Goal: Book appointment/travel/reservation

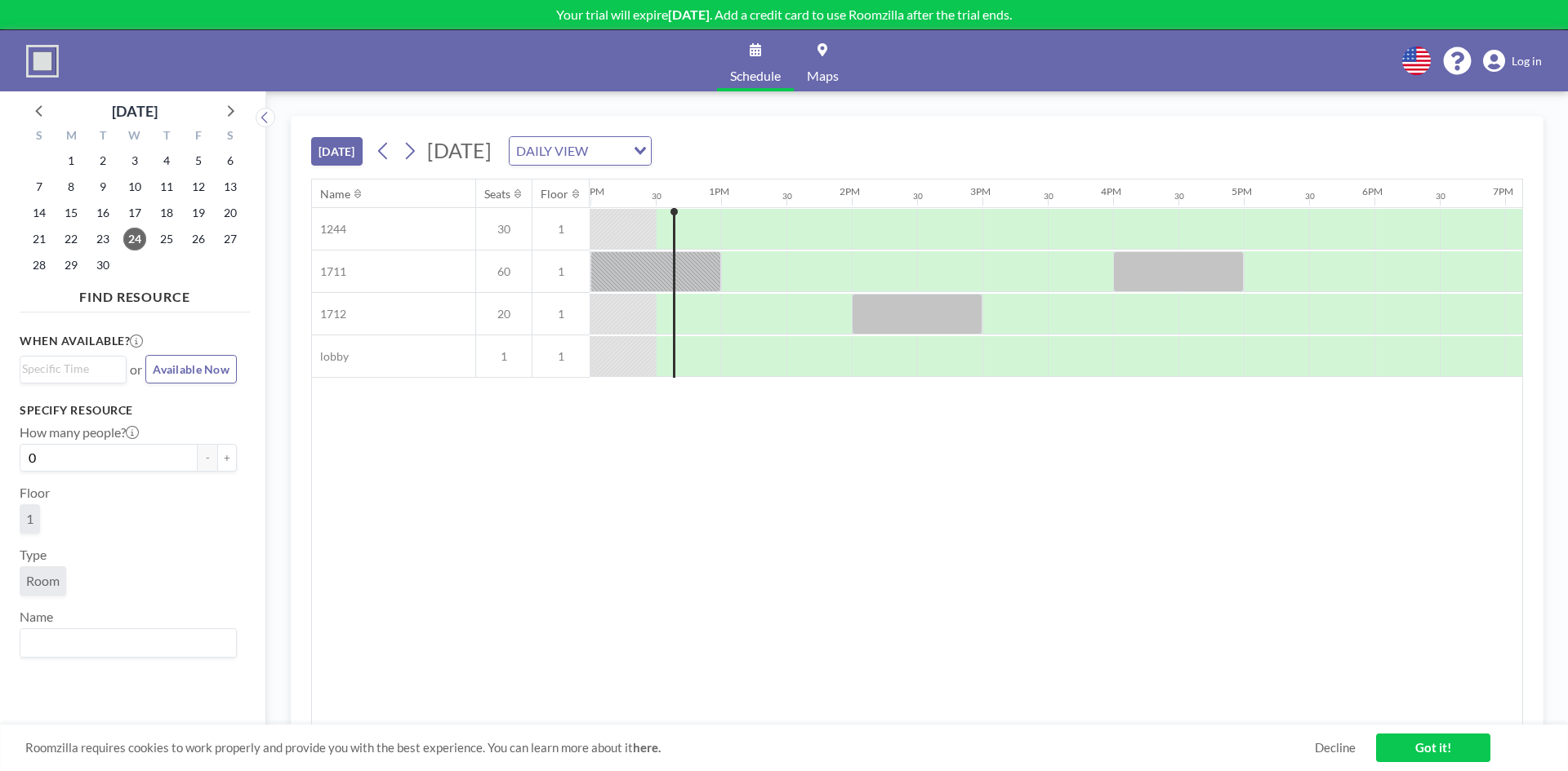
scroll to position [0, 1568]
click at [1386, 750] on link "Got it!" at bounding box center [1433, 747] width 114 height 29
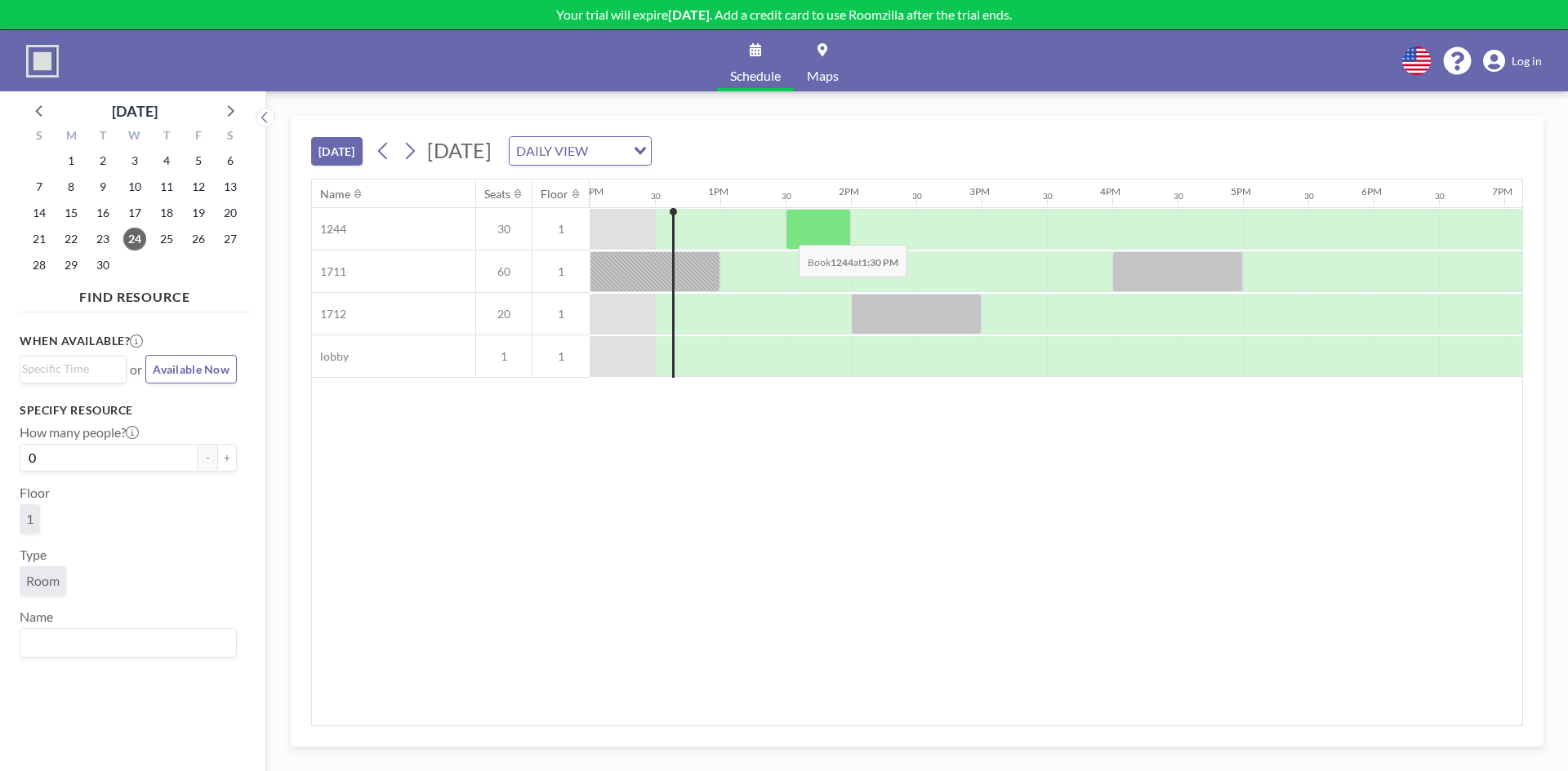
click at [785, 233] on div at bounding box center [818, 229] width 65 height 41
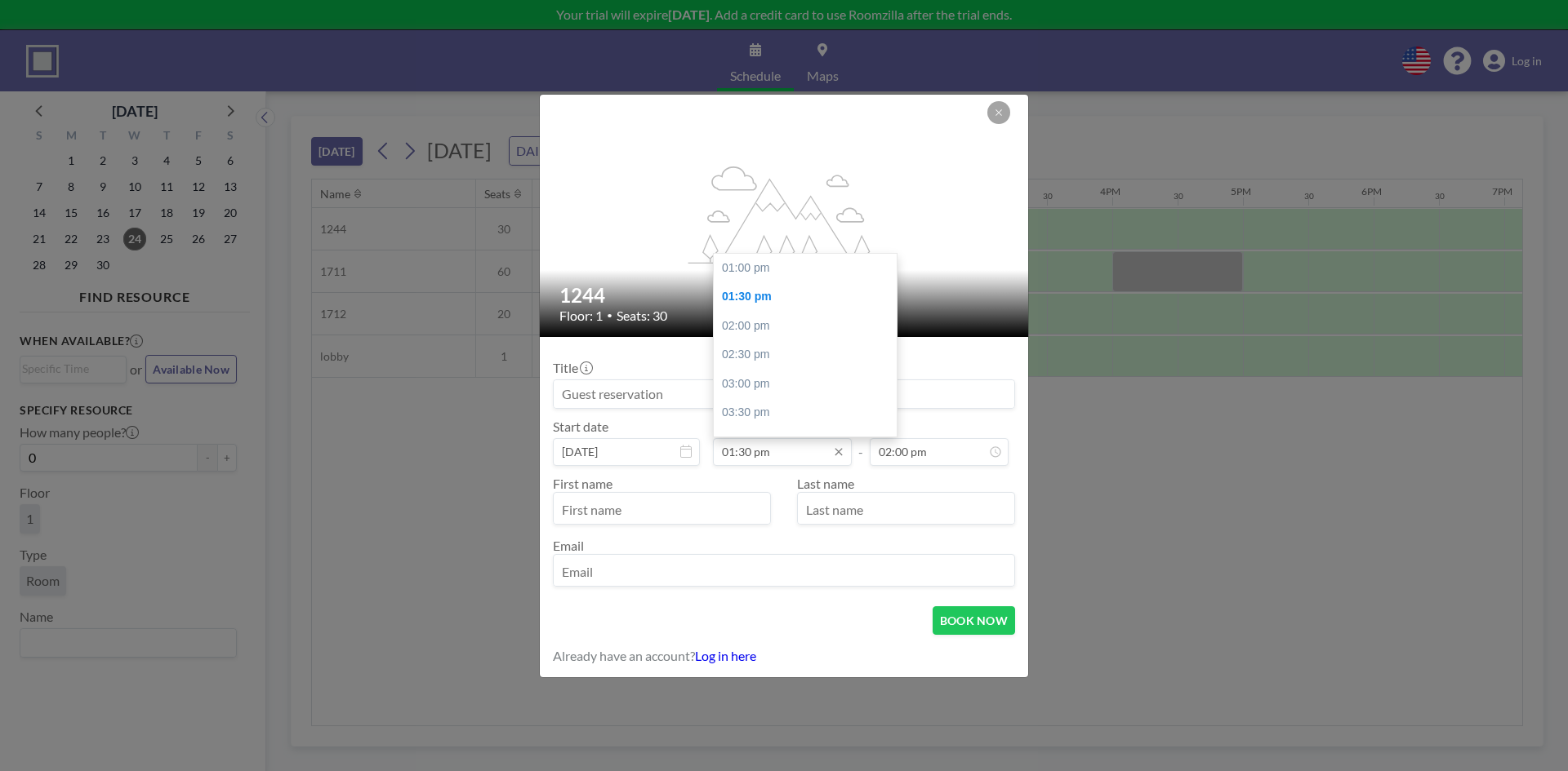
scroll to position [30, 0]
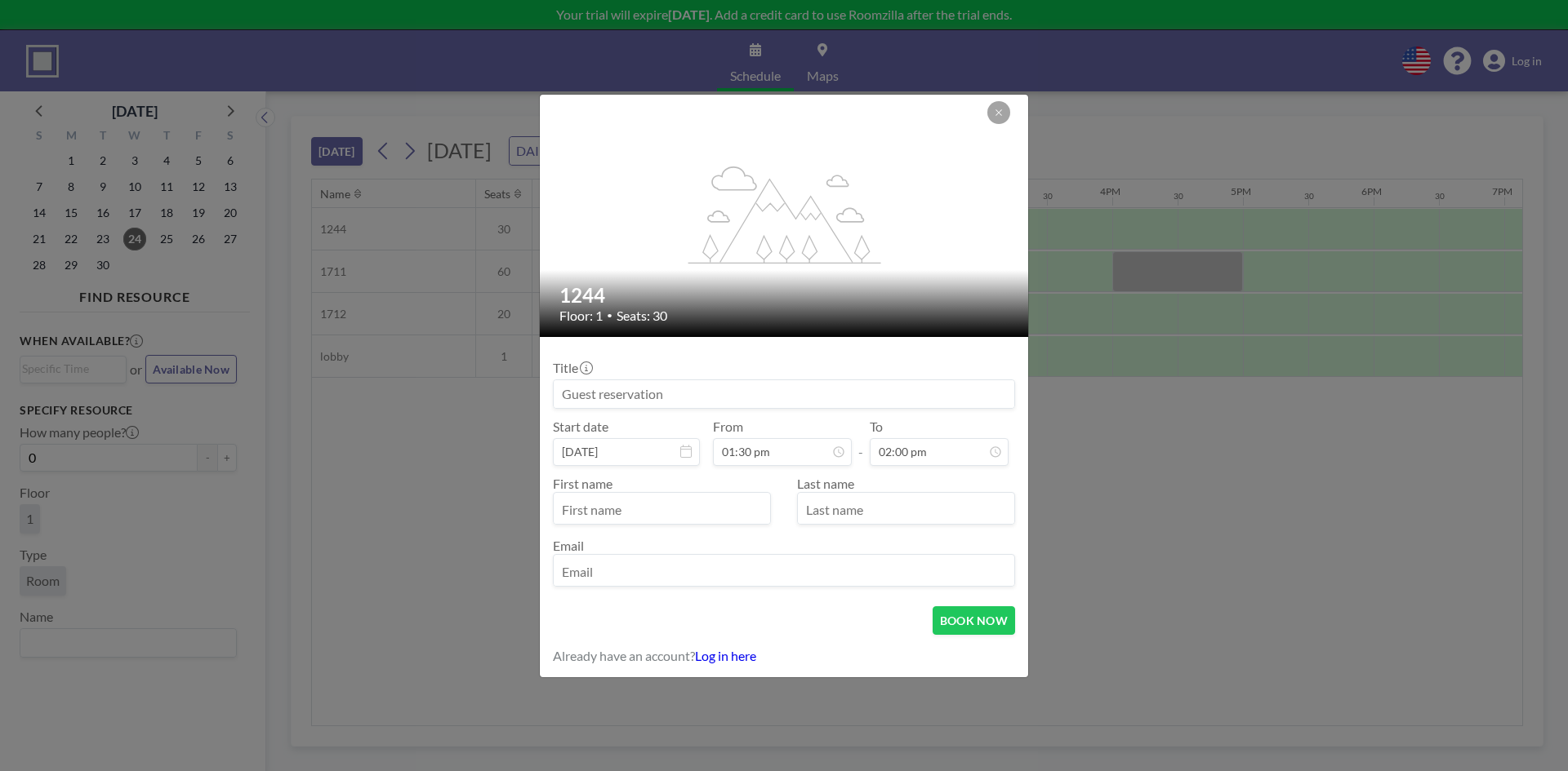
click at [733, 566] on input "email" at bounding box center [784, 572] width 461 height 28
click at [945, 620] on button "BOOK NOW" at bounding box center [974, 620] width 83 height 29
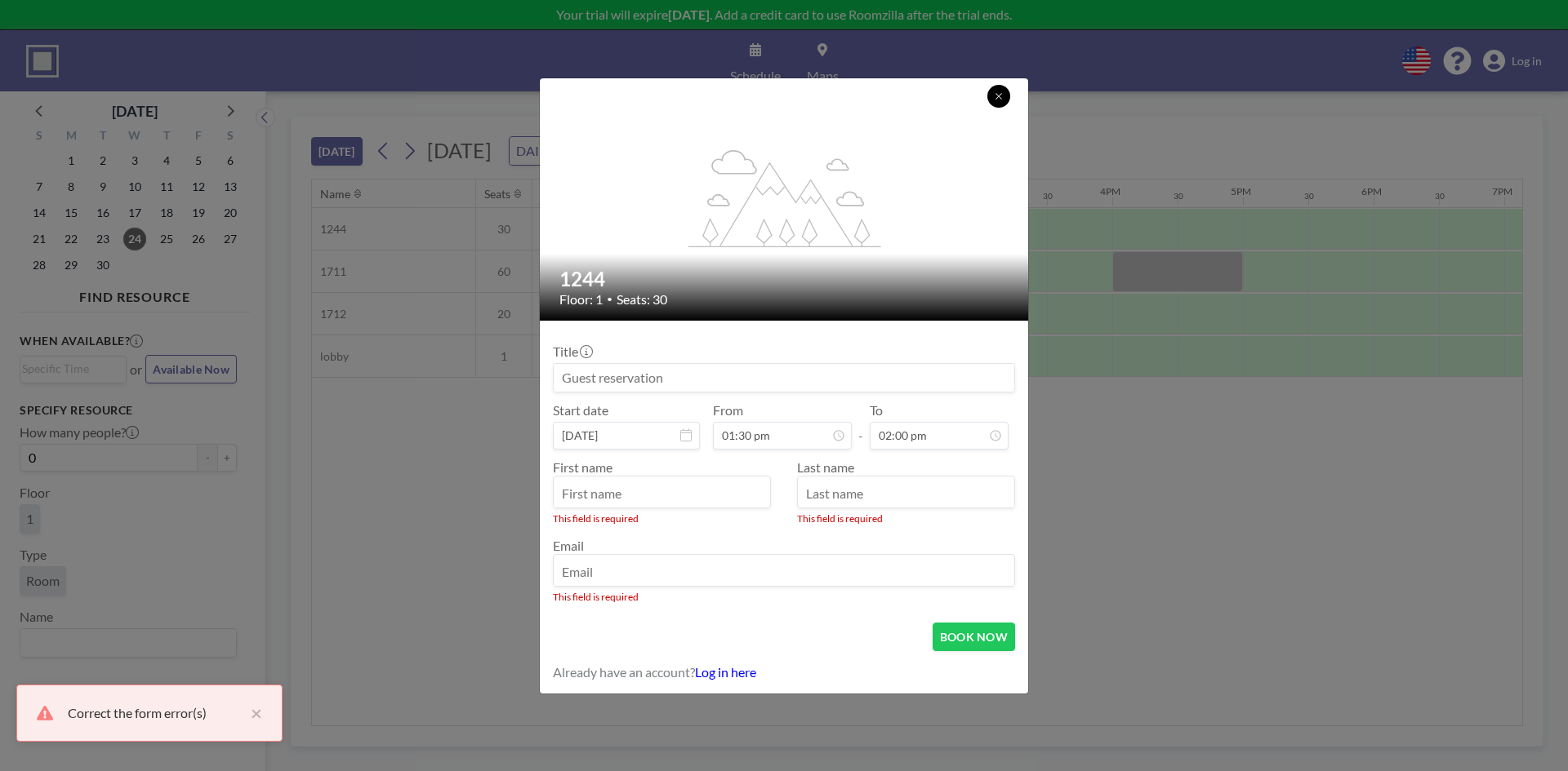
click at [1000, 101] on button at bounding box center [998, 96] width 23 height 23
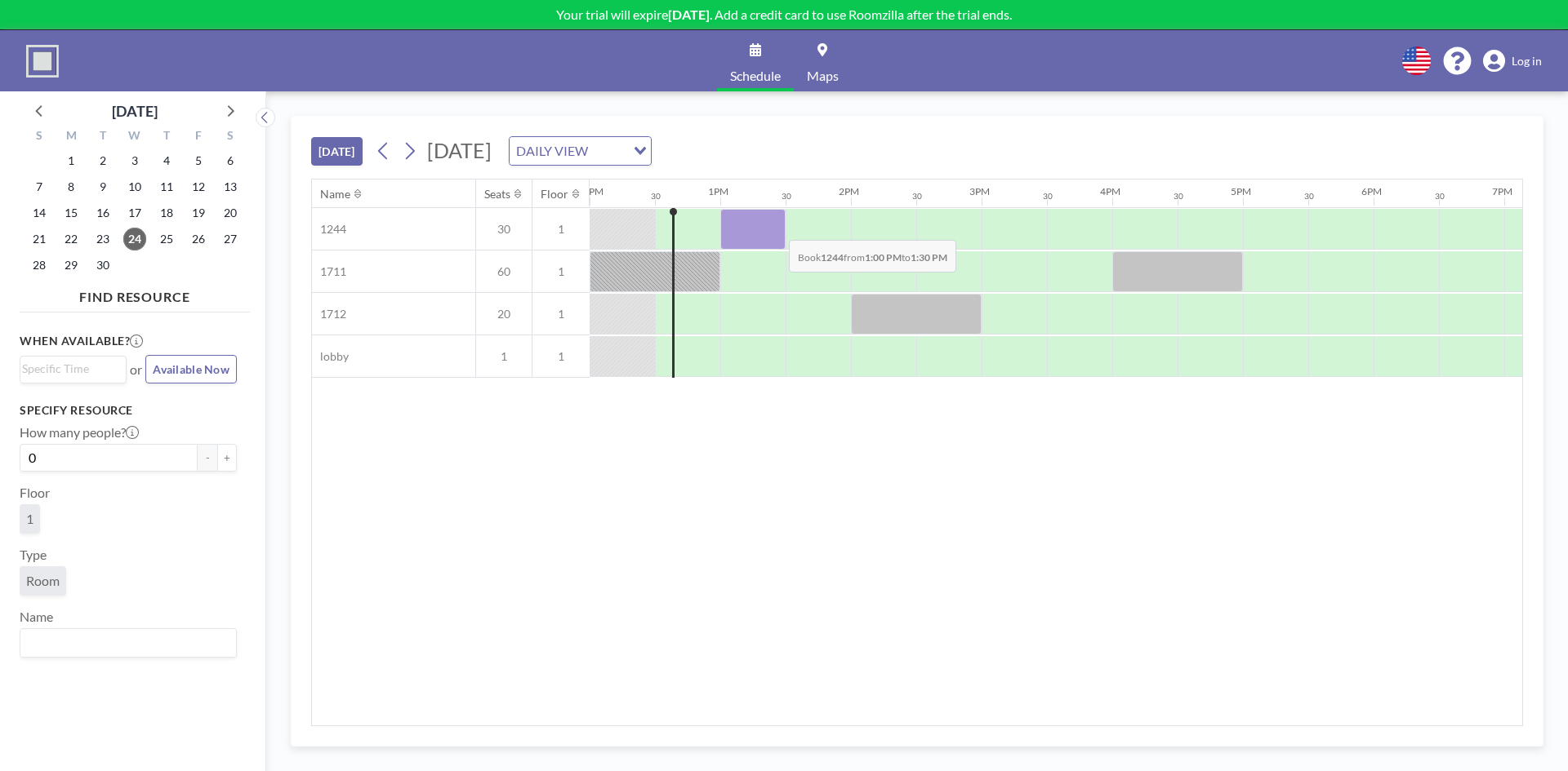
click at [776, 228] on div at bounding box center [752, 229] width 65 height 41
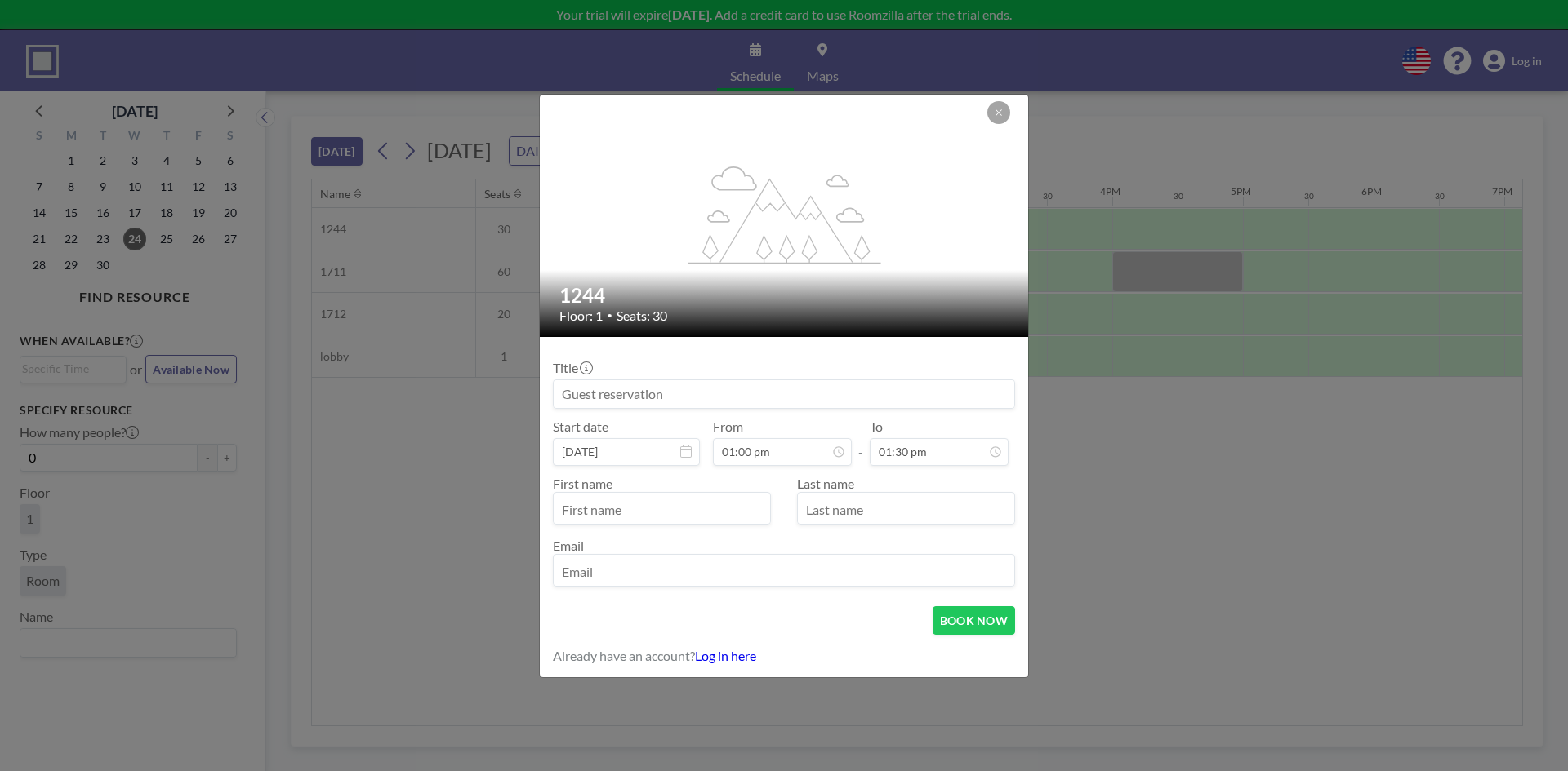
click at [709, 500] on input "text" at bounding box center [661, 510] width 216 height 28
type input "Kyle"
type input "Parsons"
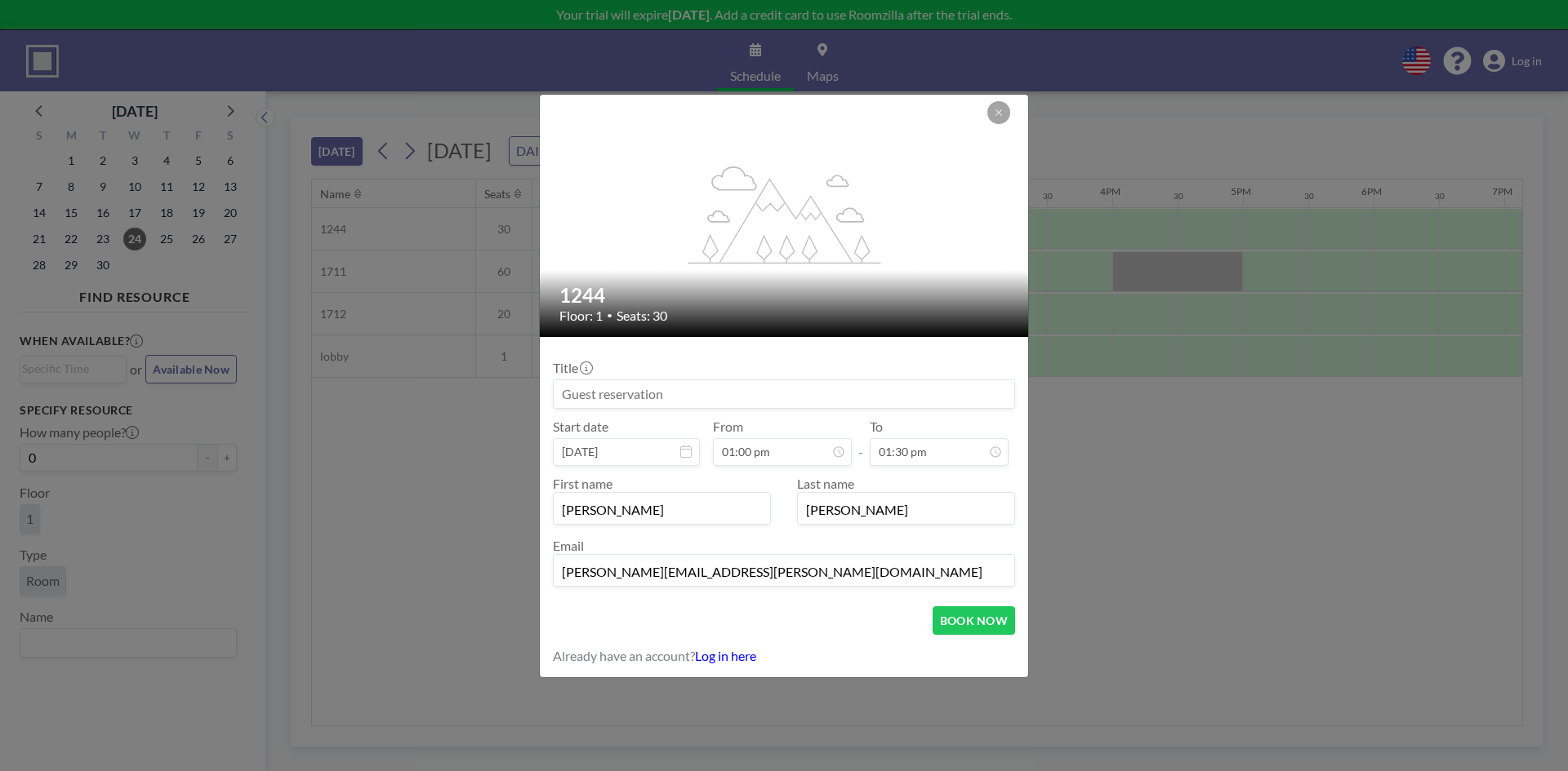
type input "kyle.parsons@utoledo.edu"
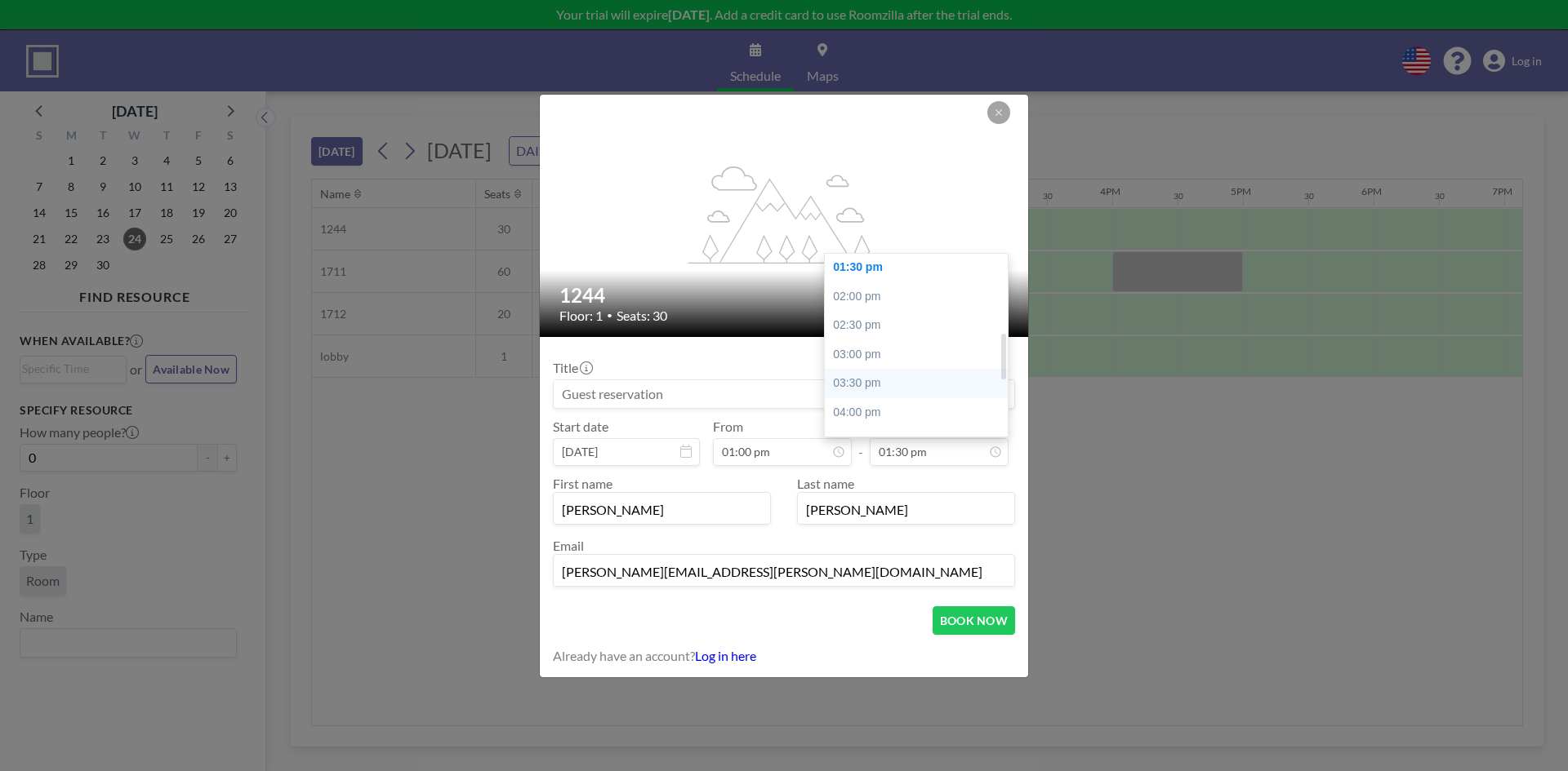
click at [915, 387] on div "03:30 pm" at bounding box center [920, 384] width 191 height 30
type input "03:30 pm"
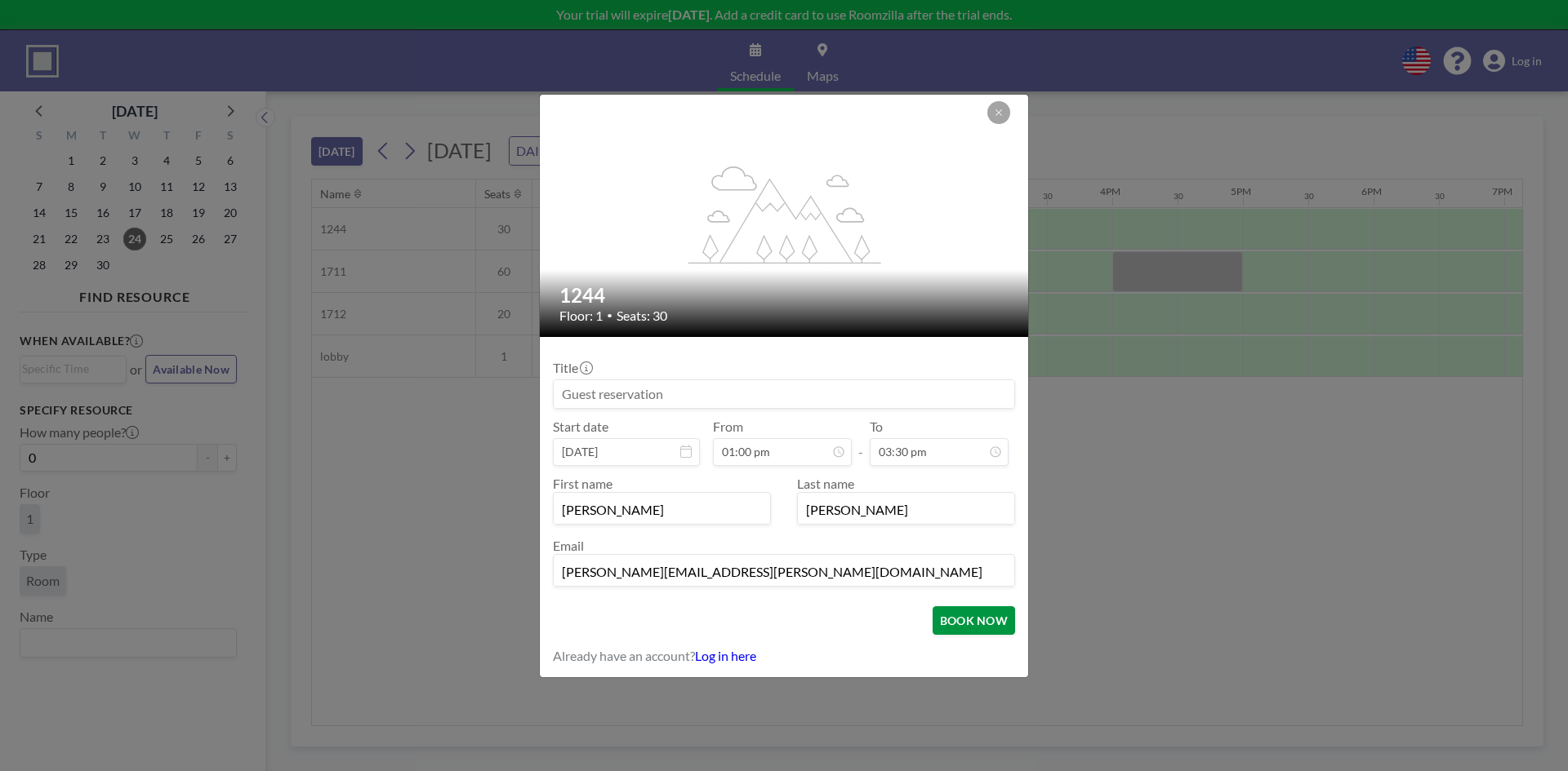
click at [948, 628] on button "BOOK NOW" at bounding box center [974, 620] width 83 height 29
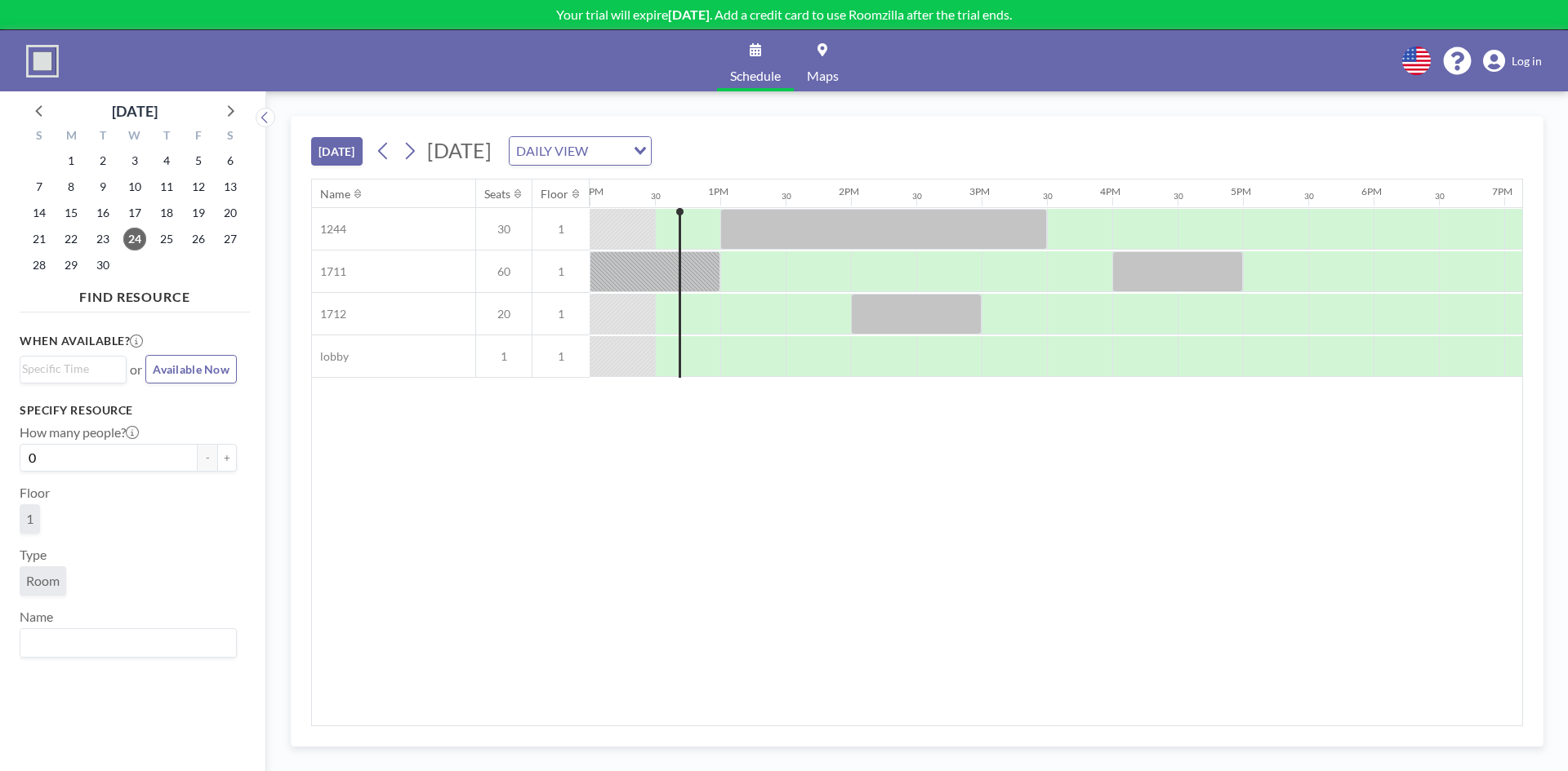
click at [736, 590] on div "Name Seats Floor 12AM 30 1AM 30 2AM 30 3AM 30 4AM 30 5AM 30 6AM 30 7AM 30 8AM 3…" at bounding box center [916, 453] width 1210 height 546
click at [778, 267] on div at bounding box center [752, 271] width 65 height 41
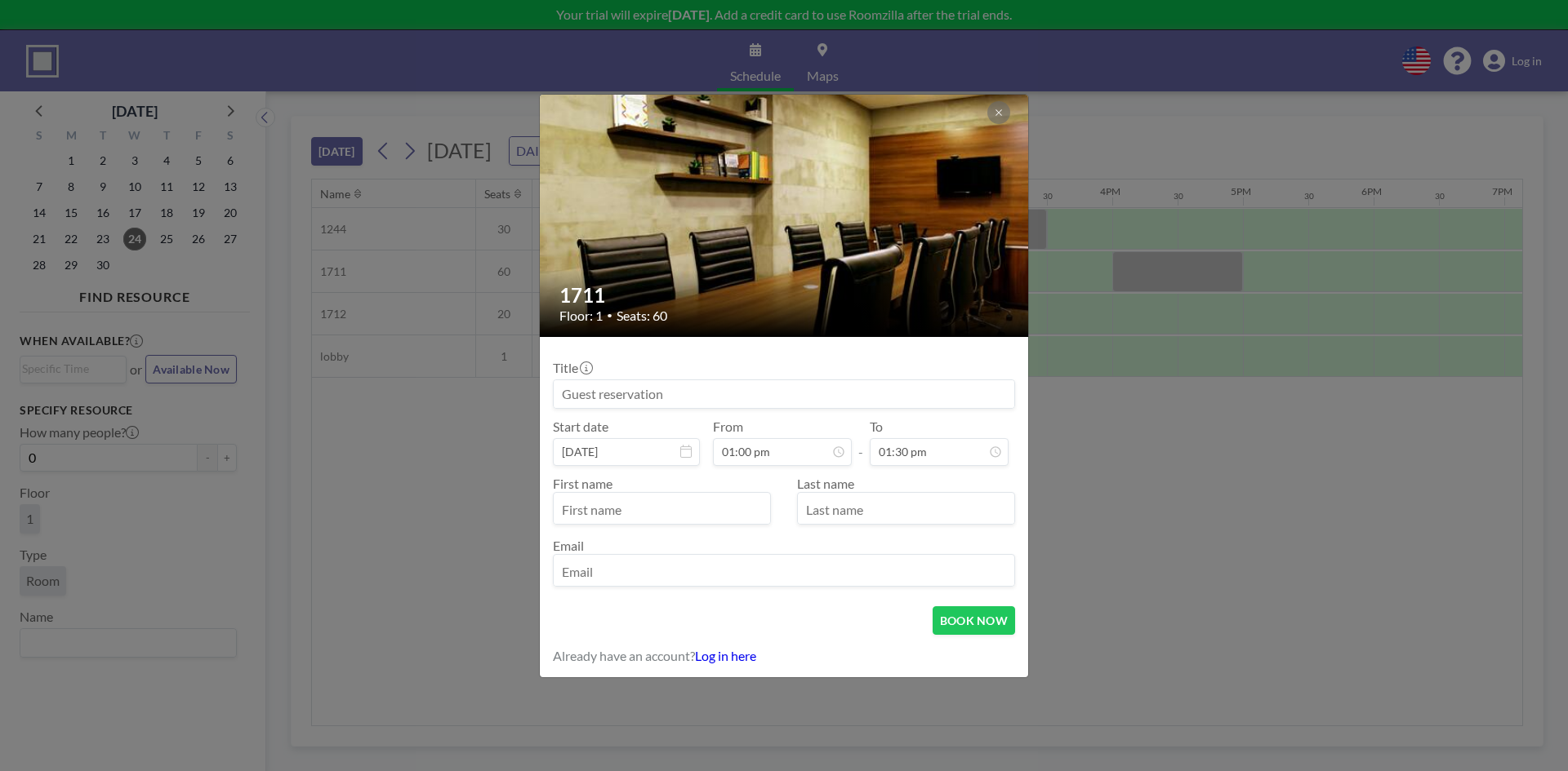
scroll to position [320, 0]
click at [666, 494] on div at bounding box center [661, 508] width 218 height 32
click at [701, 497] on input "text" at bounding box center [661, 510] width 216 height 28
type input "Ryan"
type input "Scurlock"
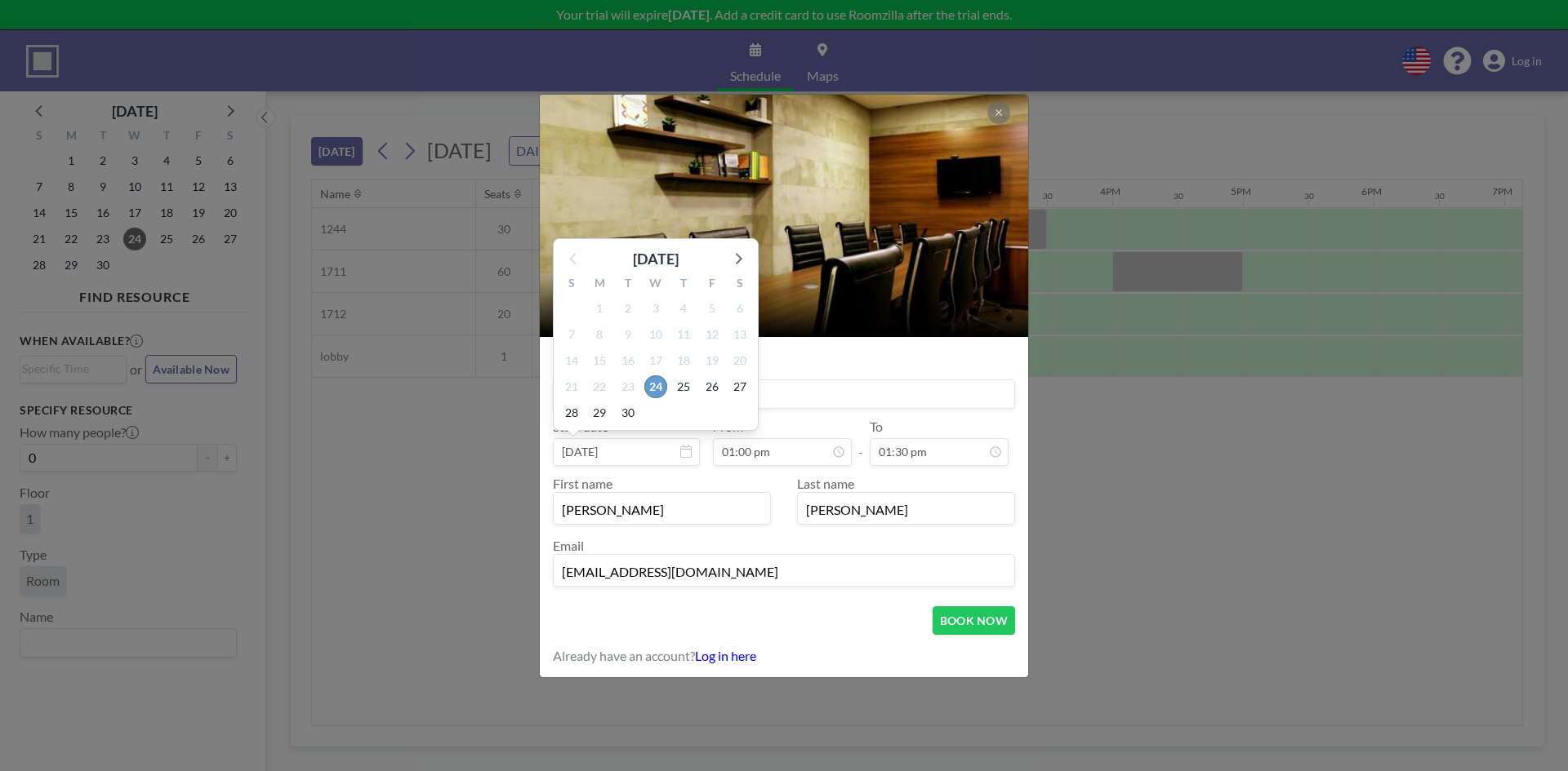
type input "[EMAIL_ADDRESS][DOMAIN_NAME]"
click at [665, 388] on span "24" at bounding box center [655, 386] width 23 height 23
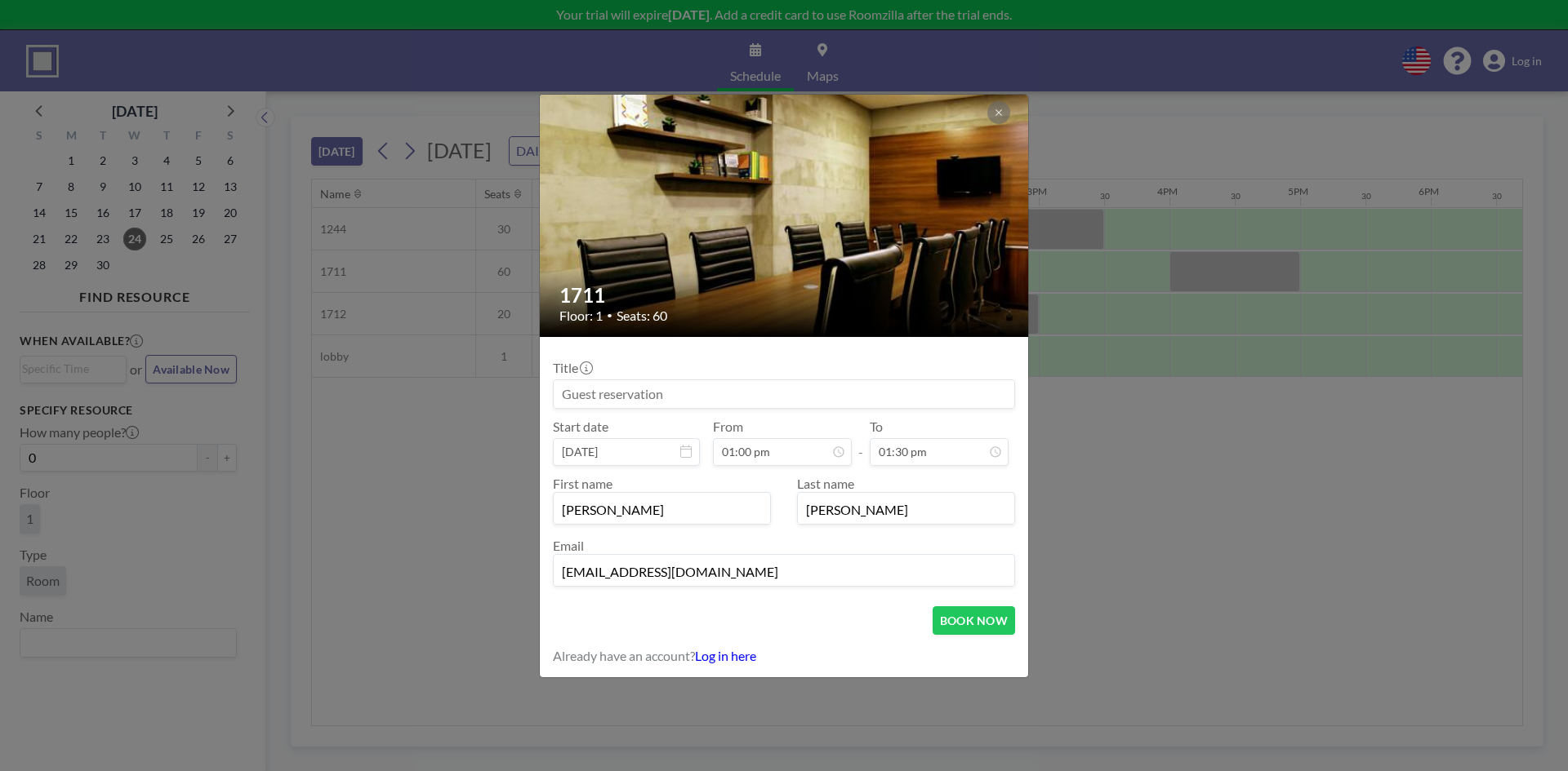
click at [842, 396] on input at bounding box center [784, 394] width 461 height 28
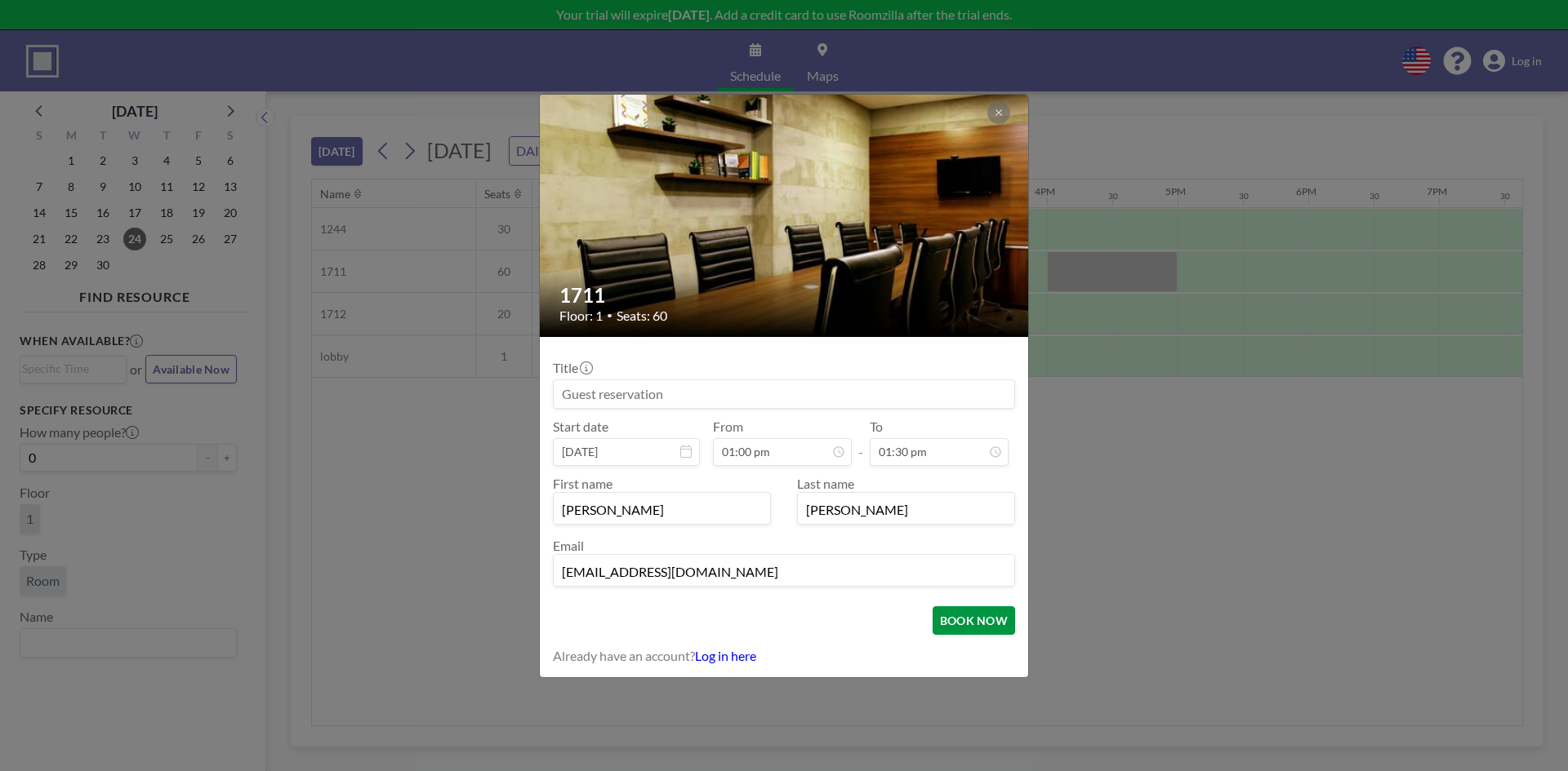
click at [958, 620] on button "BOOK NOW" at bounding box center [974, 620] width 83 height 29
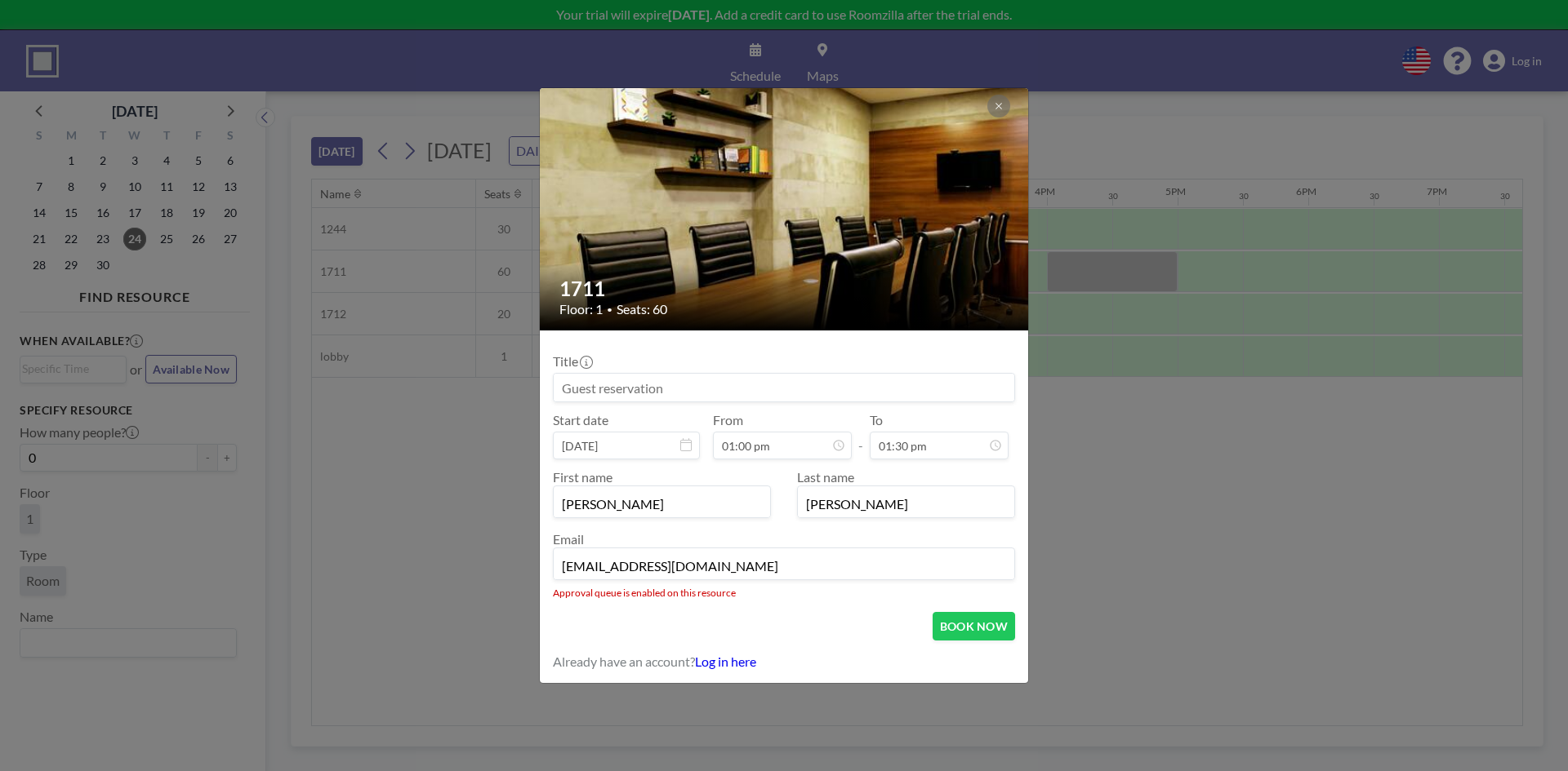
click at [1156, 543] on div "1711 Floor: 1 • Seats: 60 Title Start date Sep 24, 2025 From 01:00 pm - To 01:3…" at bounding box center [784, 386] width 1568 height 771
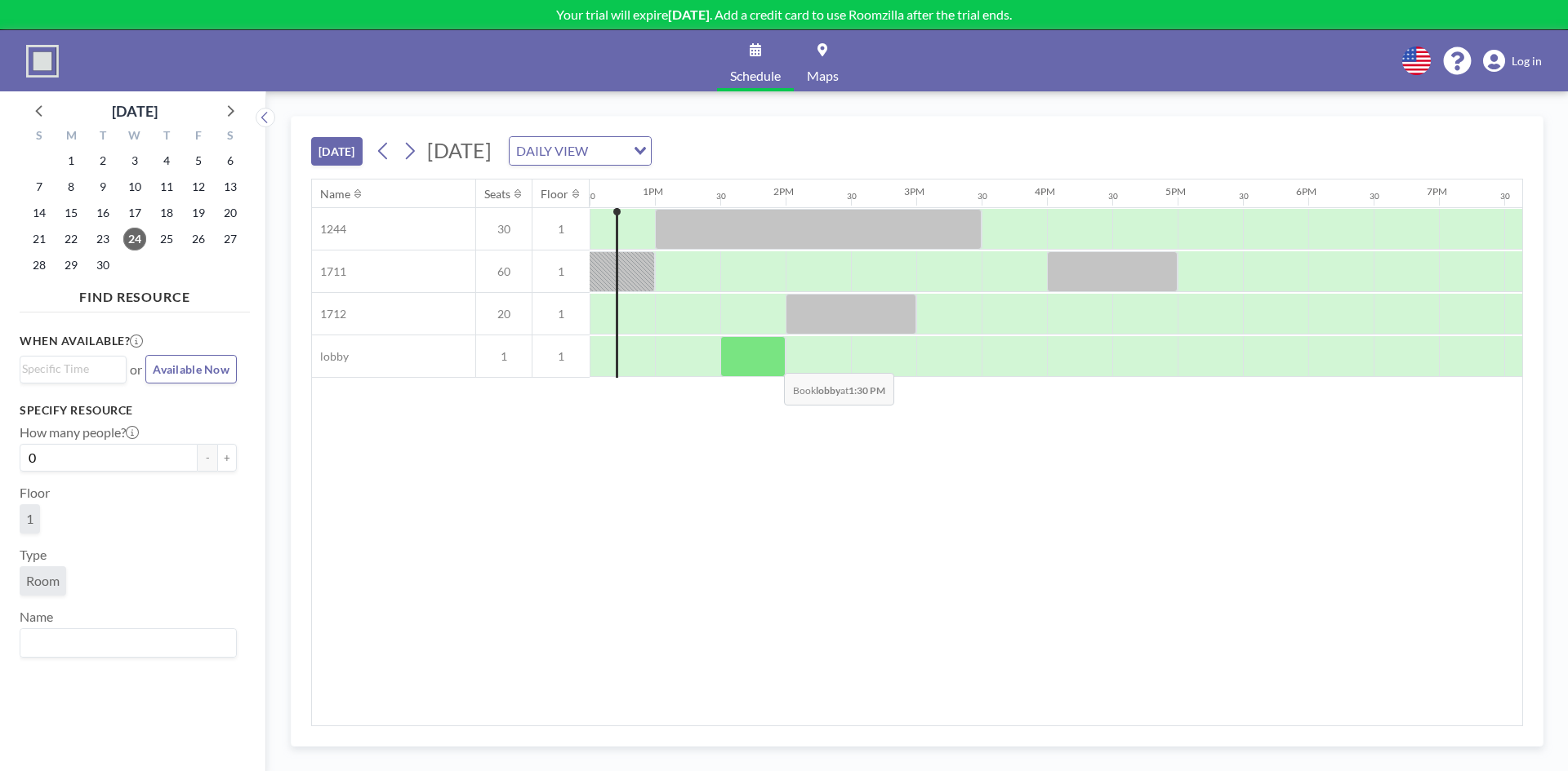
click at [770, 361] on div at bounding box center [752, 357] width 65 height 41
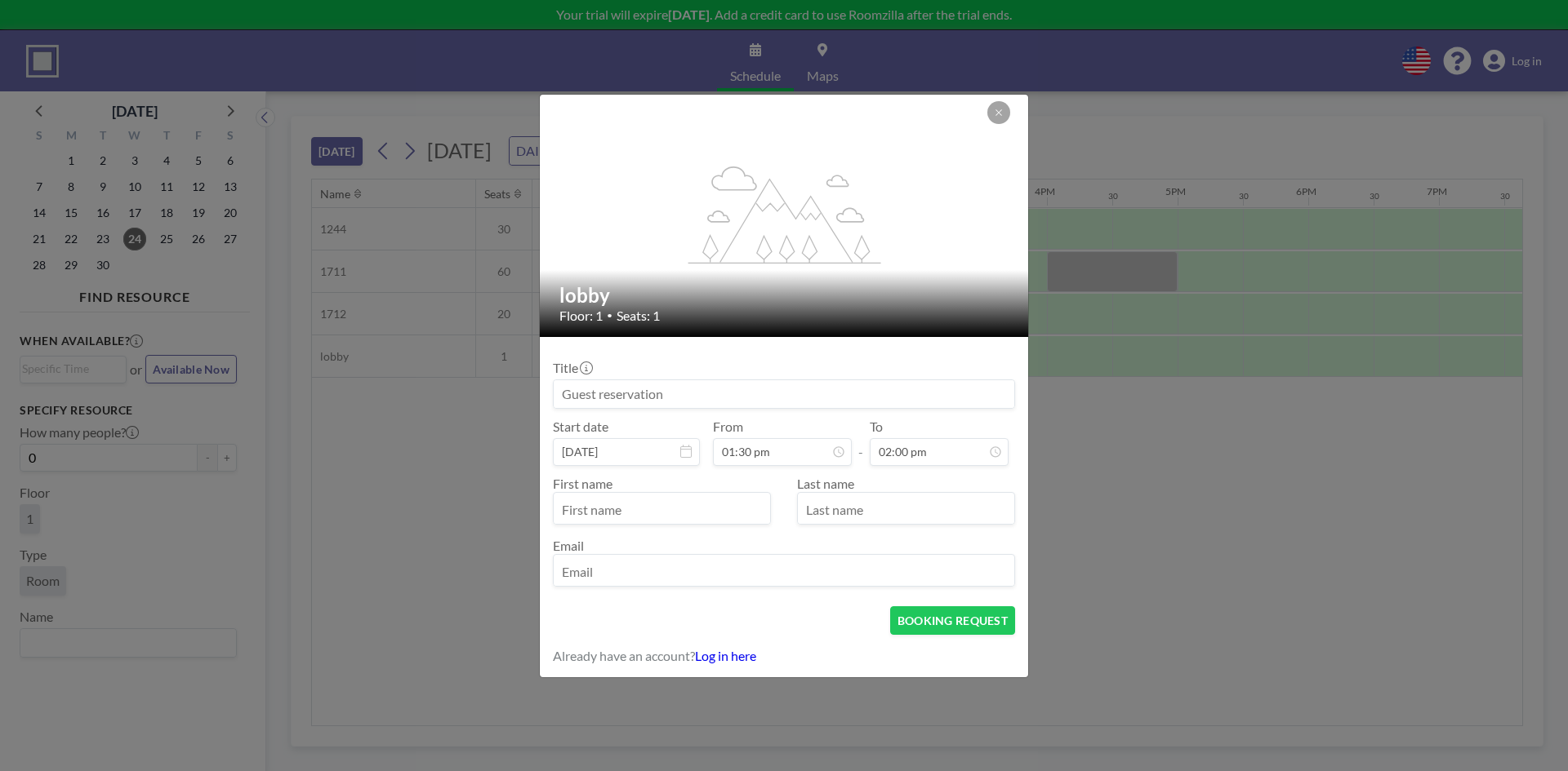
scroll to position [349, 0]
click at [671, 512] on input "text" at bounding box center [661, 510] width 216 height 28
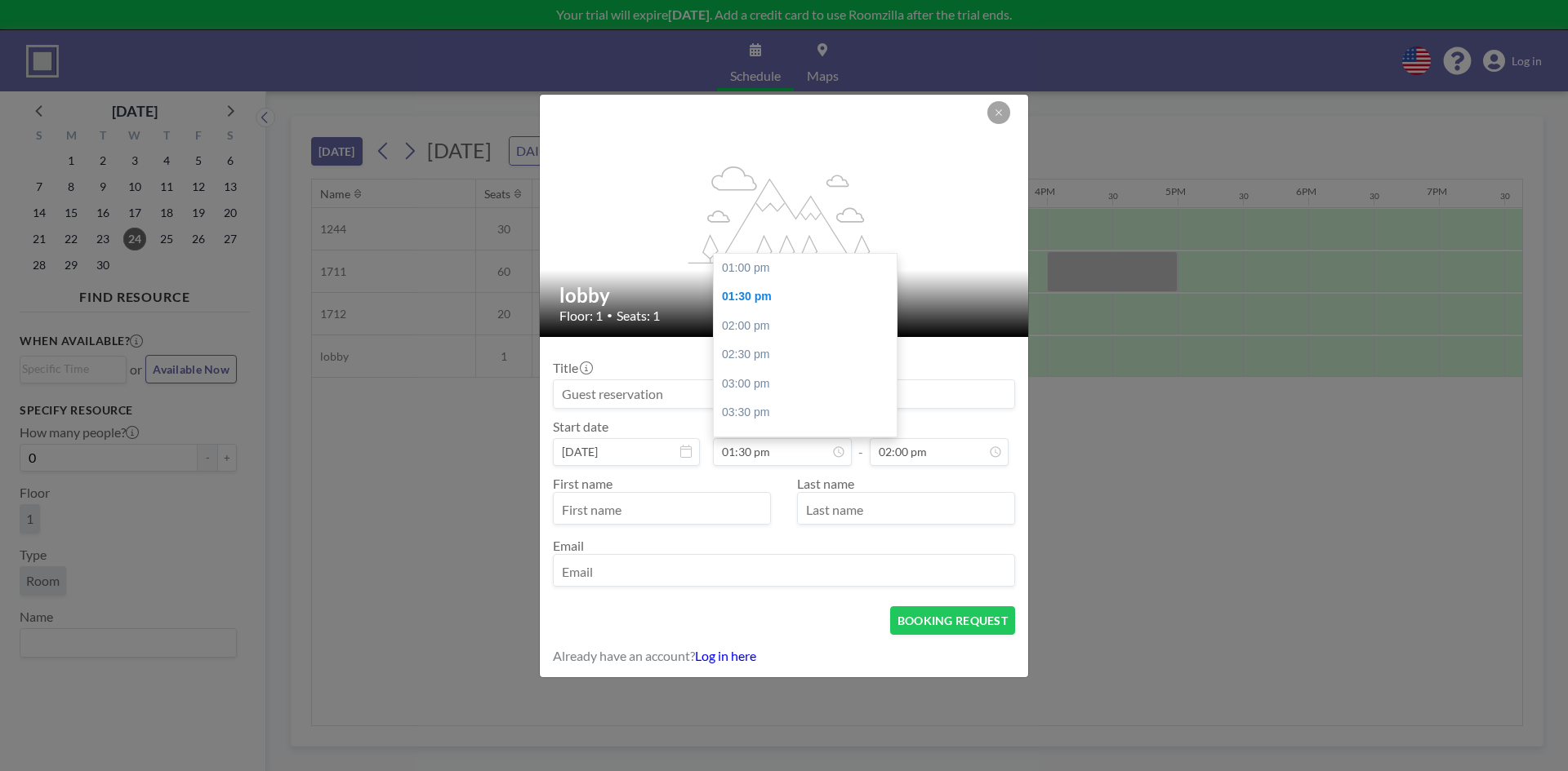
scroll to position [30, 0]
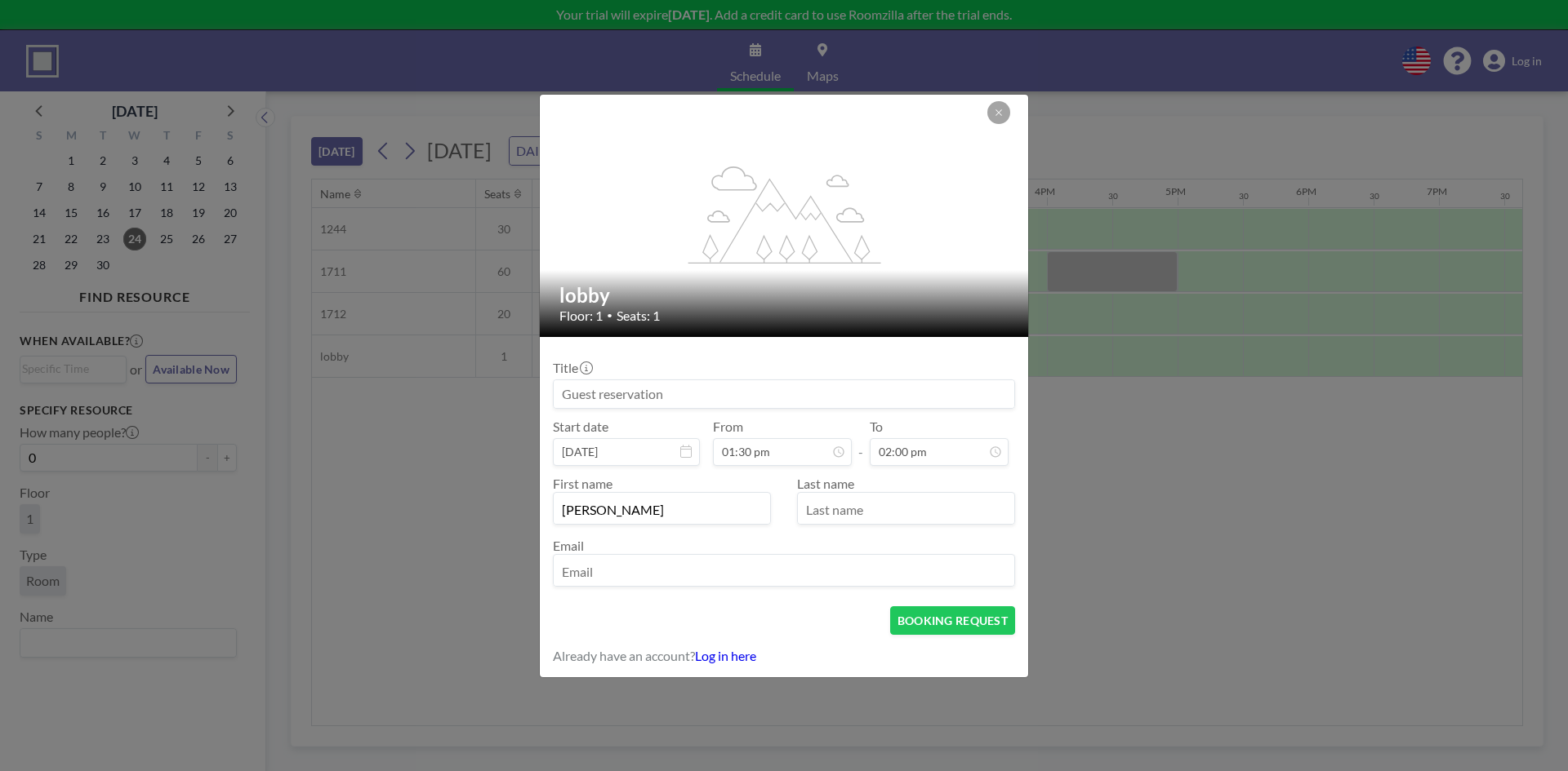
type input "Ryan"
type input "Scurlock"
type input "[EMAIL_ADDRESS][DOMAIN_NAME]"
click at [920, 613] on button "BOOKING REQUEST" at bounding box center [952, 620] width 125 height 29
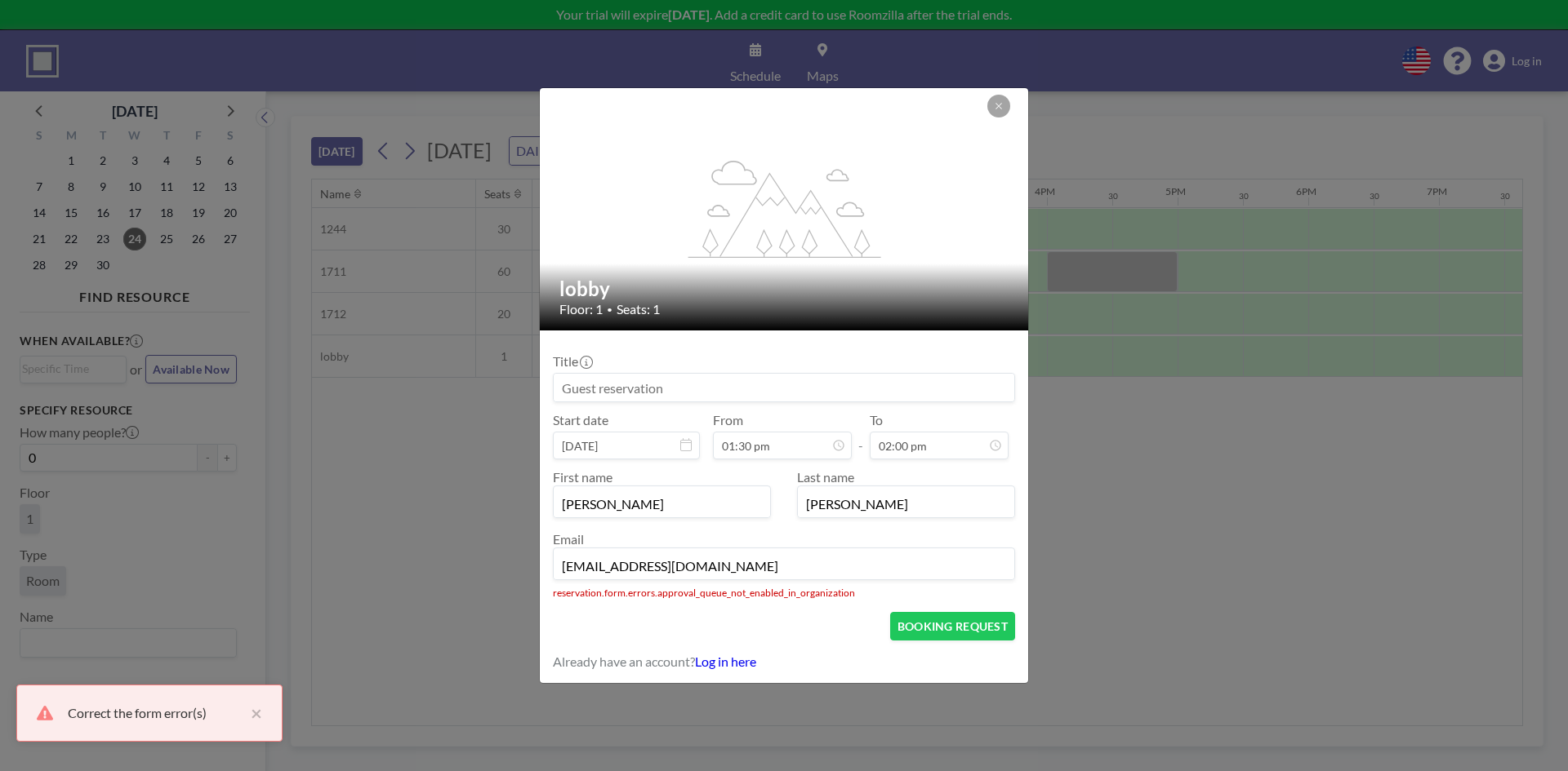
scroll to position [0, 0]
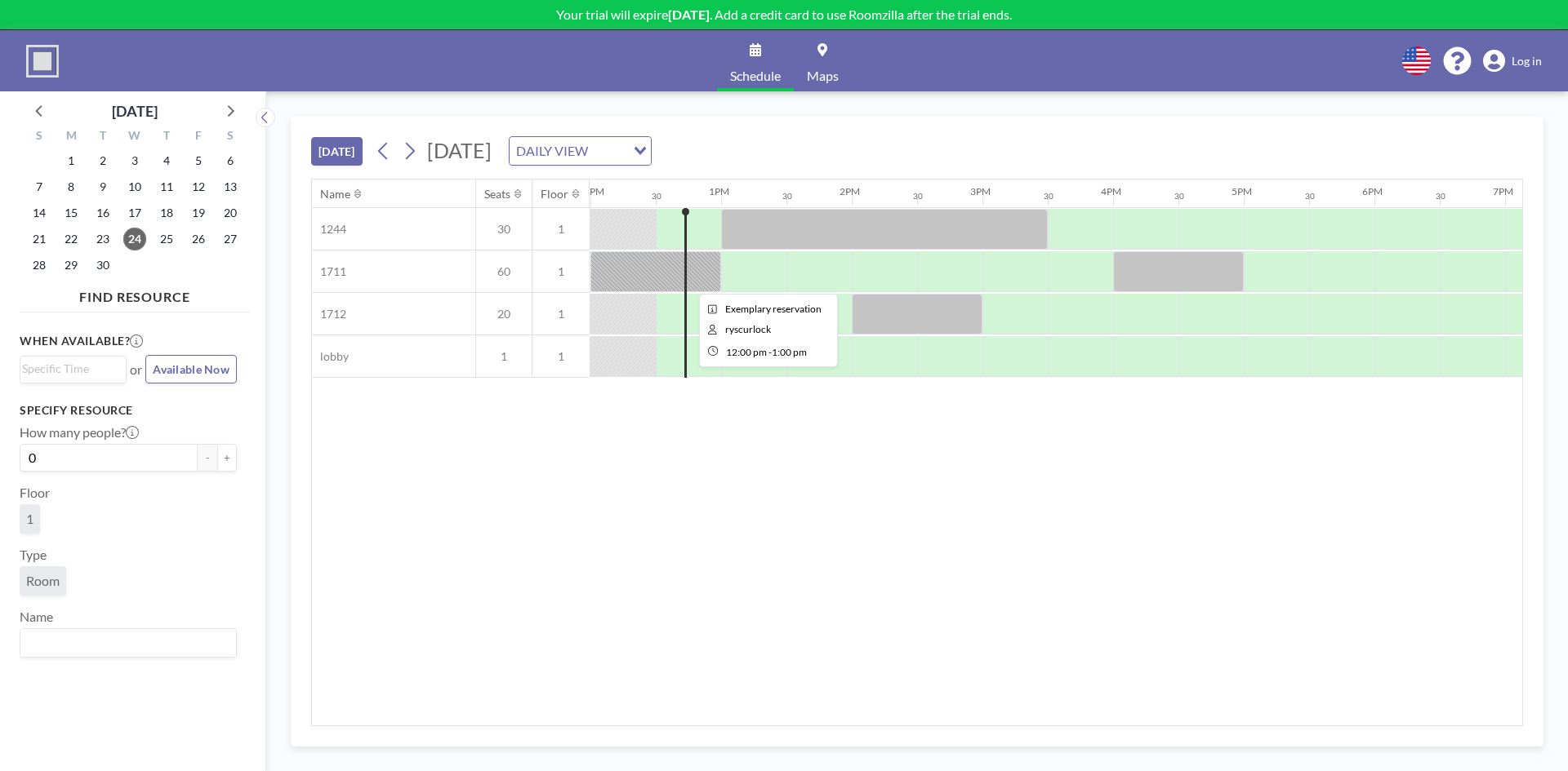
scroll to position [0, 1568]
click at [837, 365] on div at bounding box center [818, 357] width 65 height 41
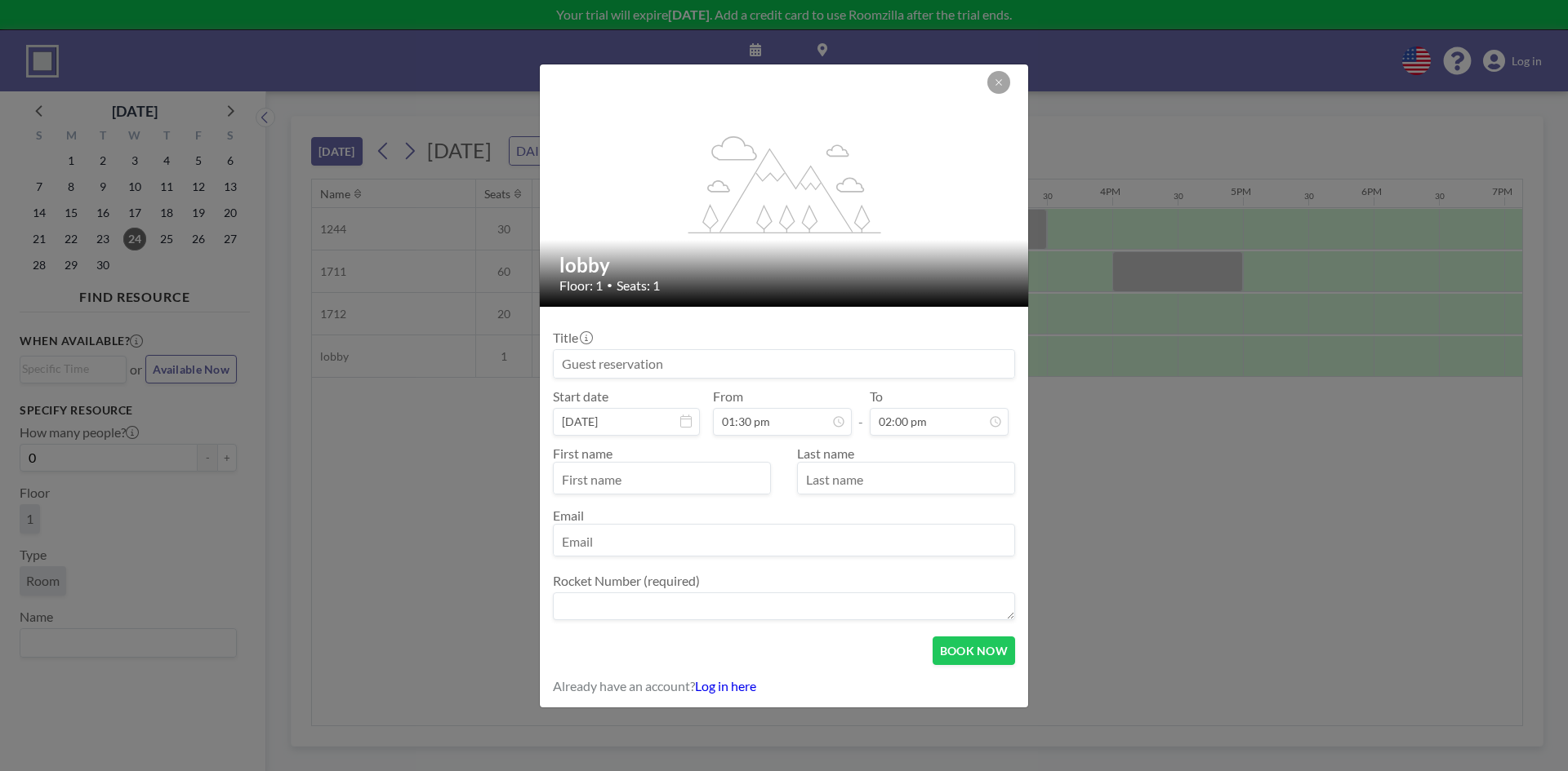
scroll to position [349, 0]
click at [669, 467] on input "text" at bounding box center [661, 480] width 216 height 28
type input "."
click at [814, 484] on input "text" at bounding box center [906, 480] width 216 height 28
type input "."
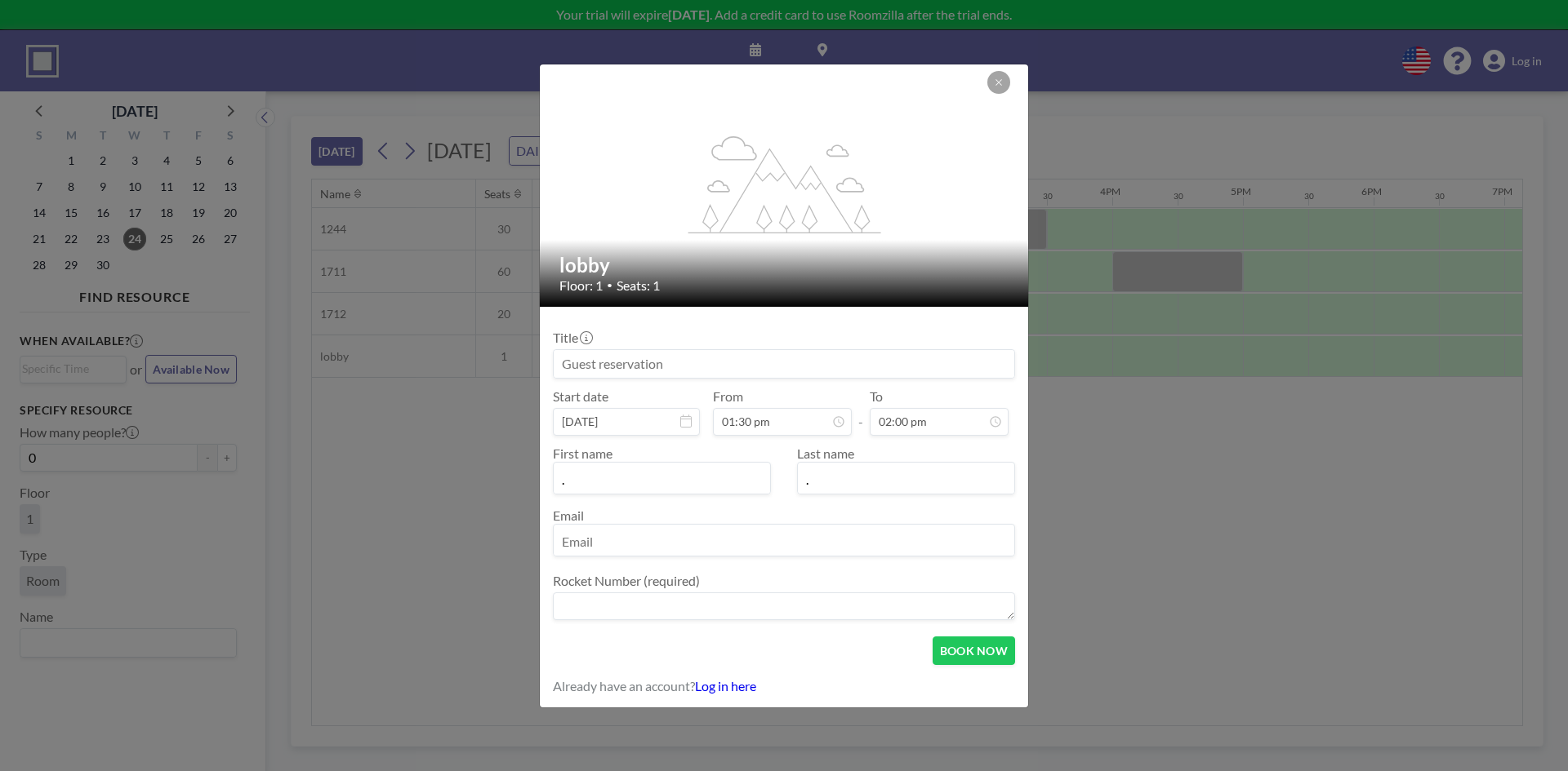
click at [747, 553] on input "email" at bounding box center [784, 542] width 461 height 28
type input "."
click at [667, 602] on div "Rocket Number (required)" at bounding box center [784, 598] width 462 height 51
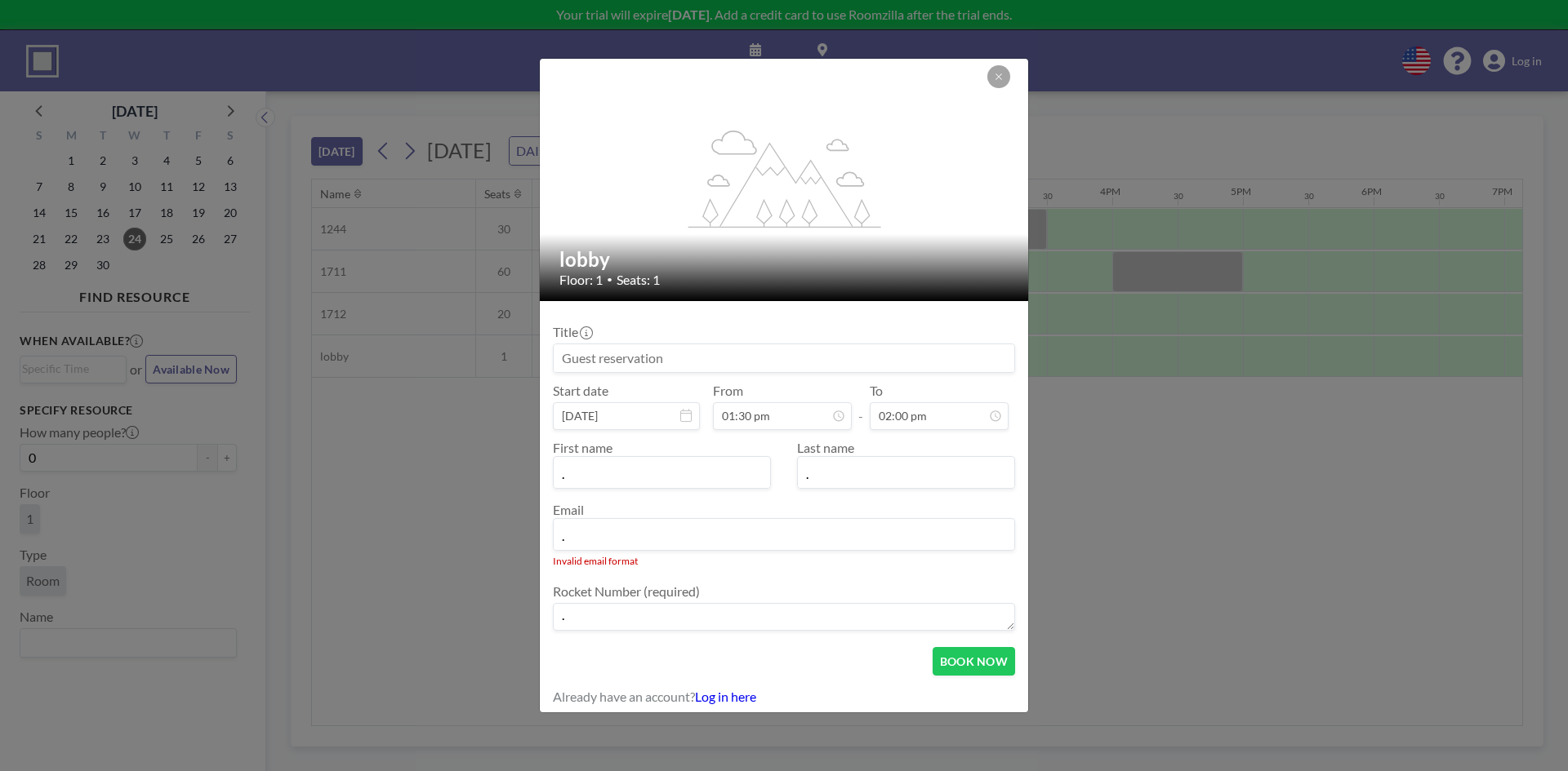
type textarea "."
click at [628, 532] on input "." at bounding box center [784, 536] width 461 height 28
type input "[EMAIL_ADDRESS][DOMAIN_NAME]"
click at [982, 658] on button "BOOK NOW" at bounding box center [974, 661] width 83 height 29
